Goal: Transaction & Acquisition: Purchase product/service

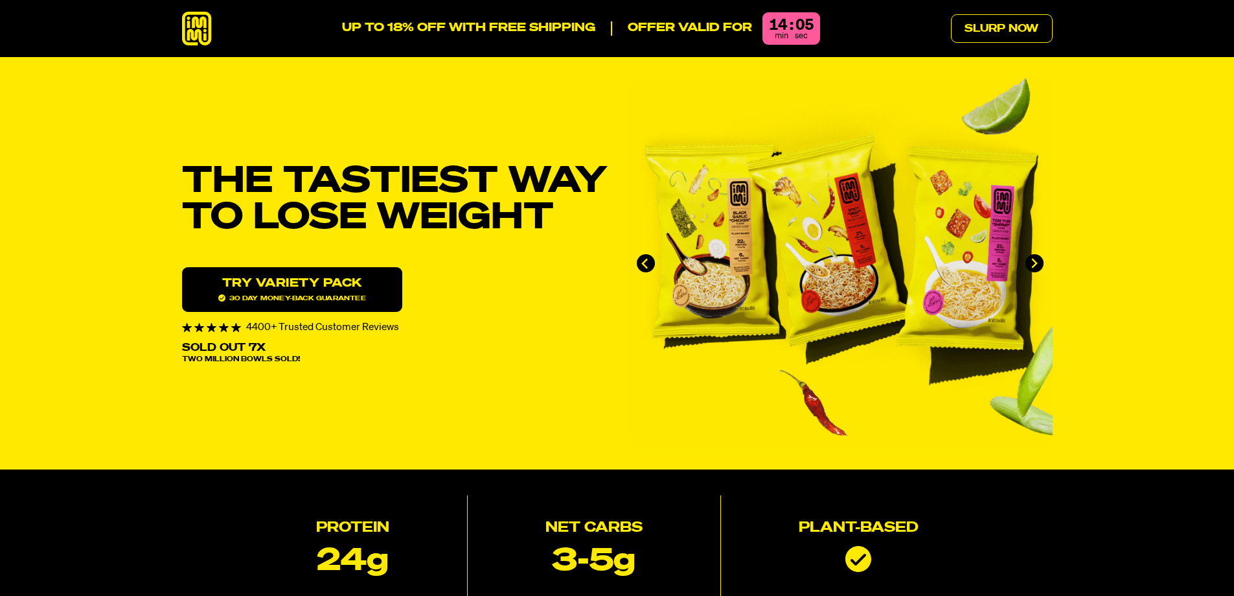
click at [214, 29] on div "UP TO 18% OFF WITH FREE SHIPPING Offer valid for 14 : 05 min sec Slurp Now" at bounding box center [617, 29] width 933 height 34
click at [203, 30] on icon at bounding box center [197, 29] width 30 height 34
